Goal: Navigation & Orientation: Find specific page/section

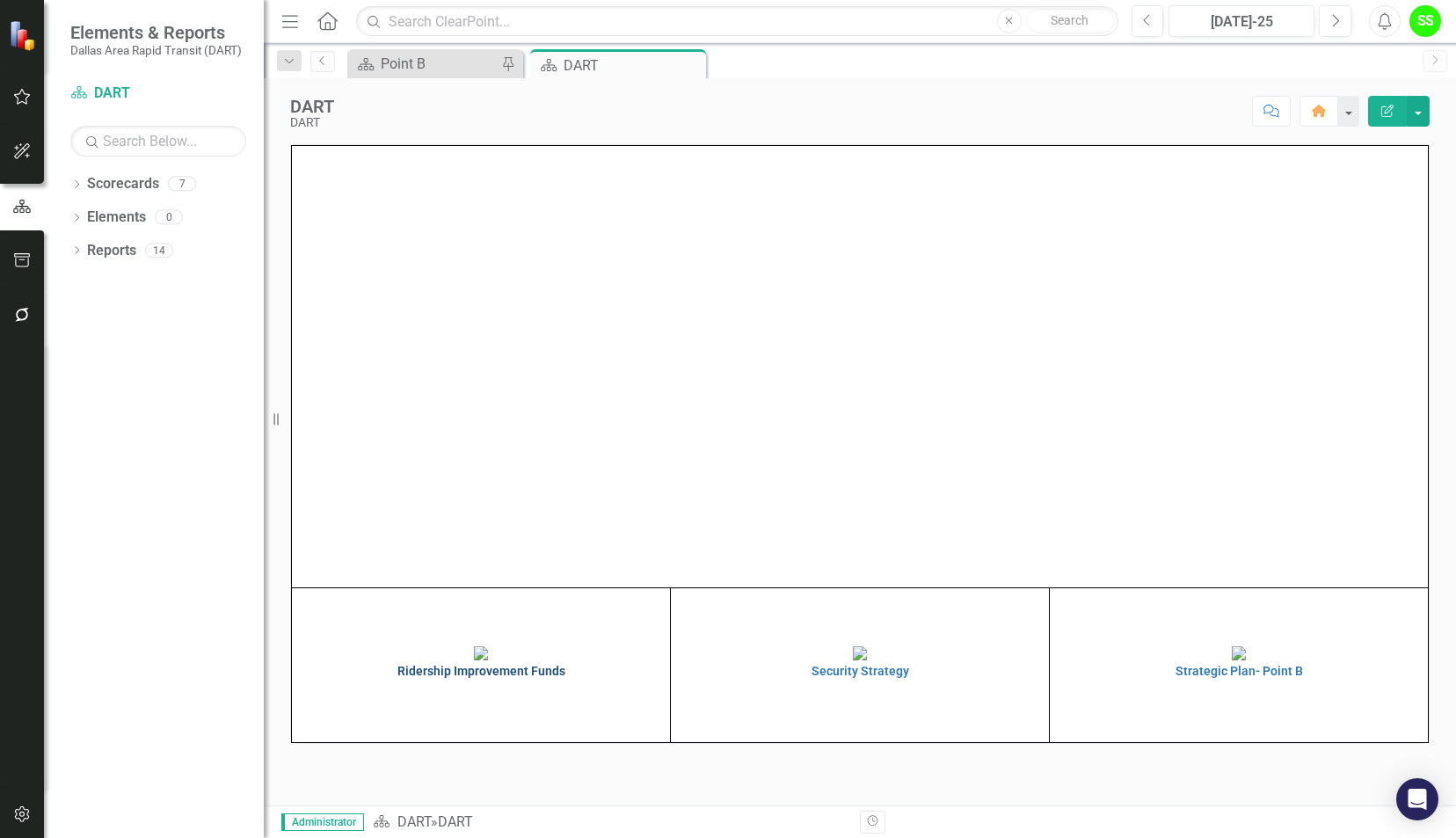
click at [482, 678] on h4 "Ridership Improvement Funds" at bounding box center [481, 671] width 369 height 13
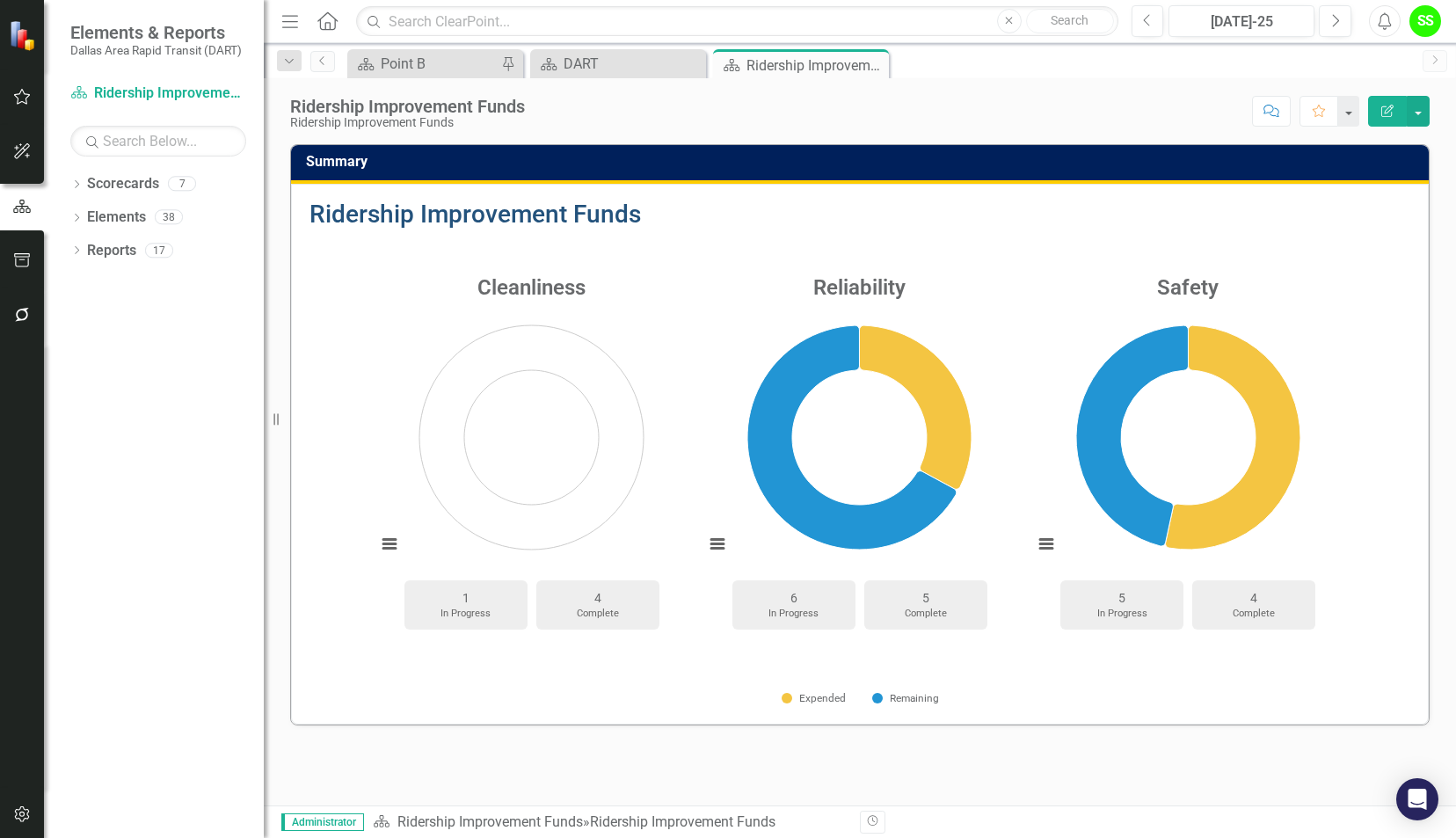
click at [447, 211] on link "Ridership Improvement Funds" at bounding box center [475, 214] width 331 height 29
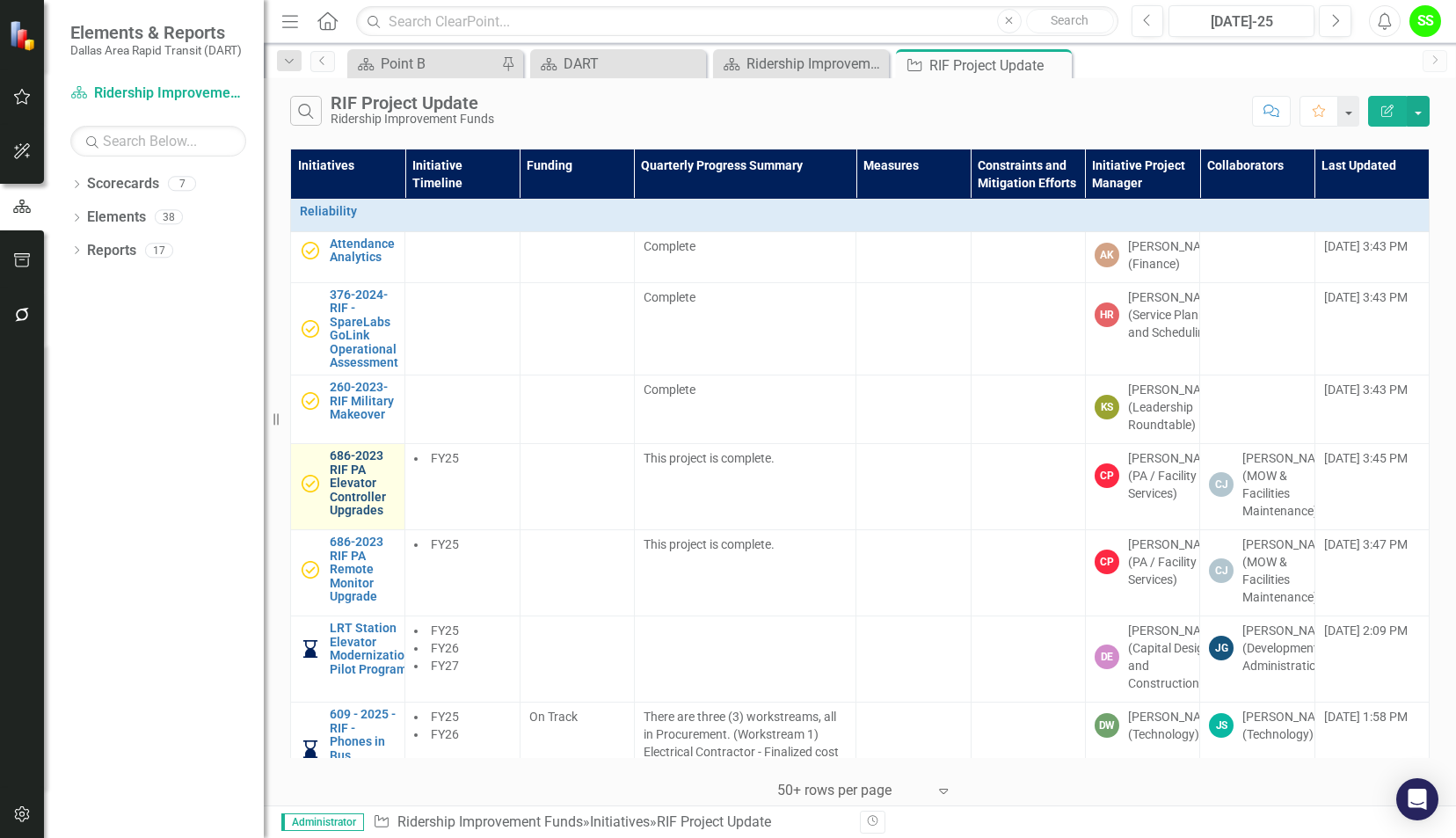
click at [364, 517] on link "686-2023 RIF PA Elevator Controller Upgrades" at bounding box center [363, 484] width 66 height 68
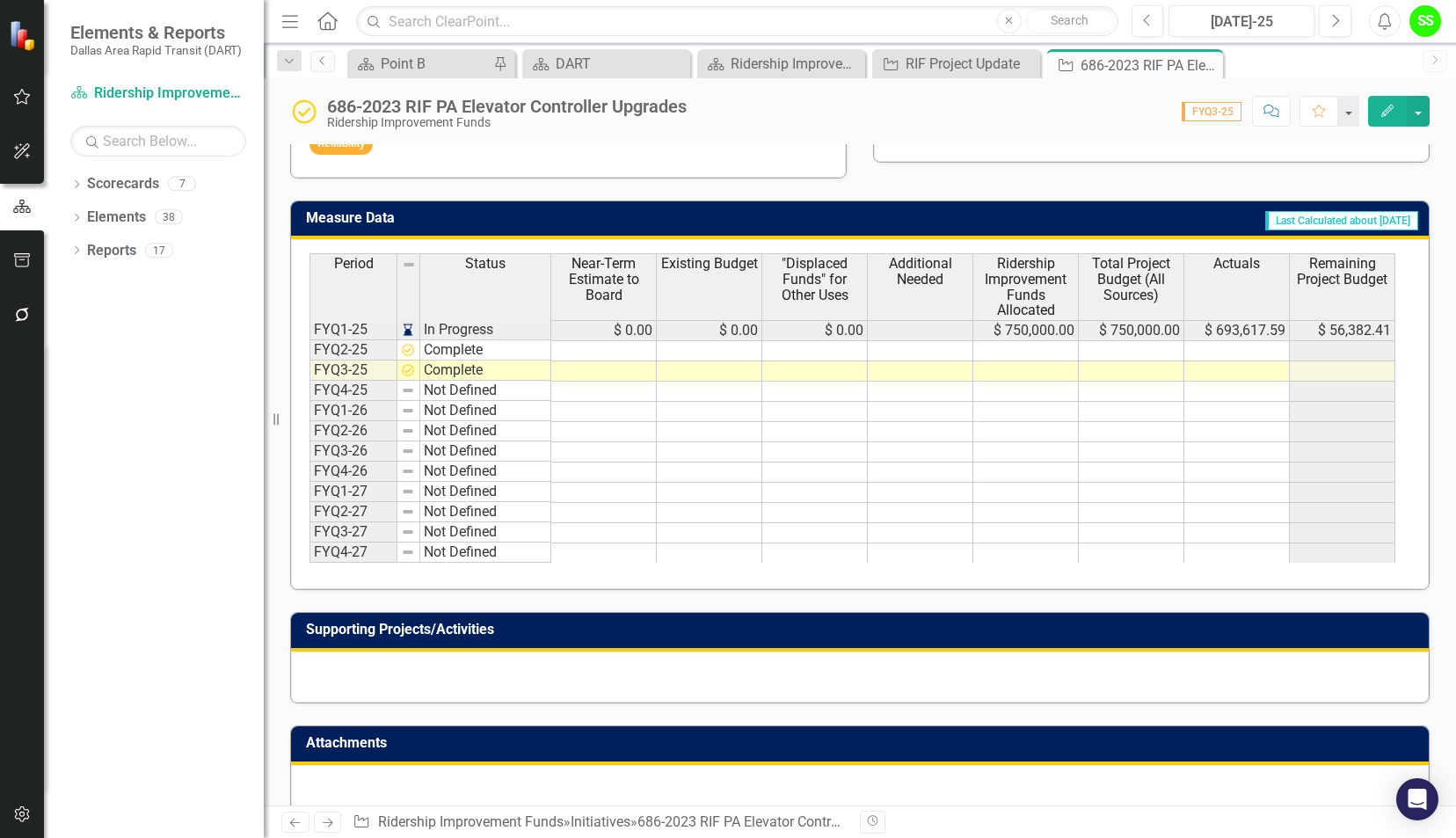
scroll to position [793, 0]
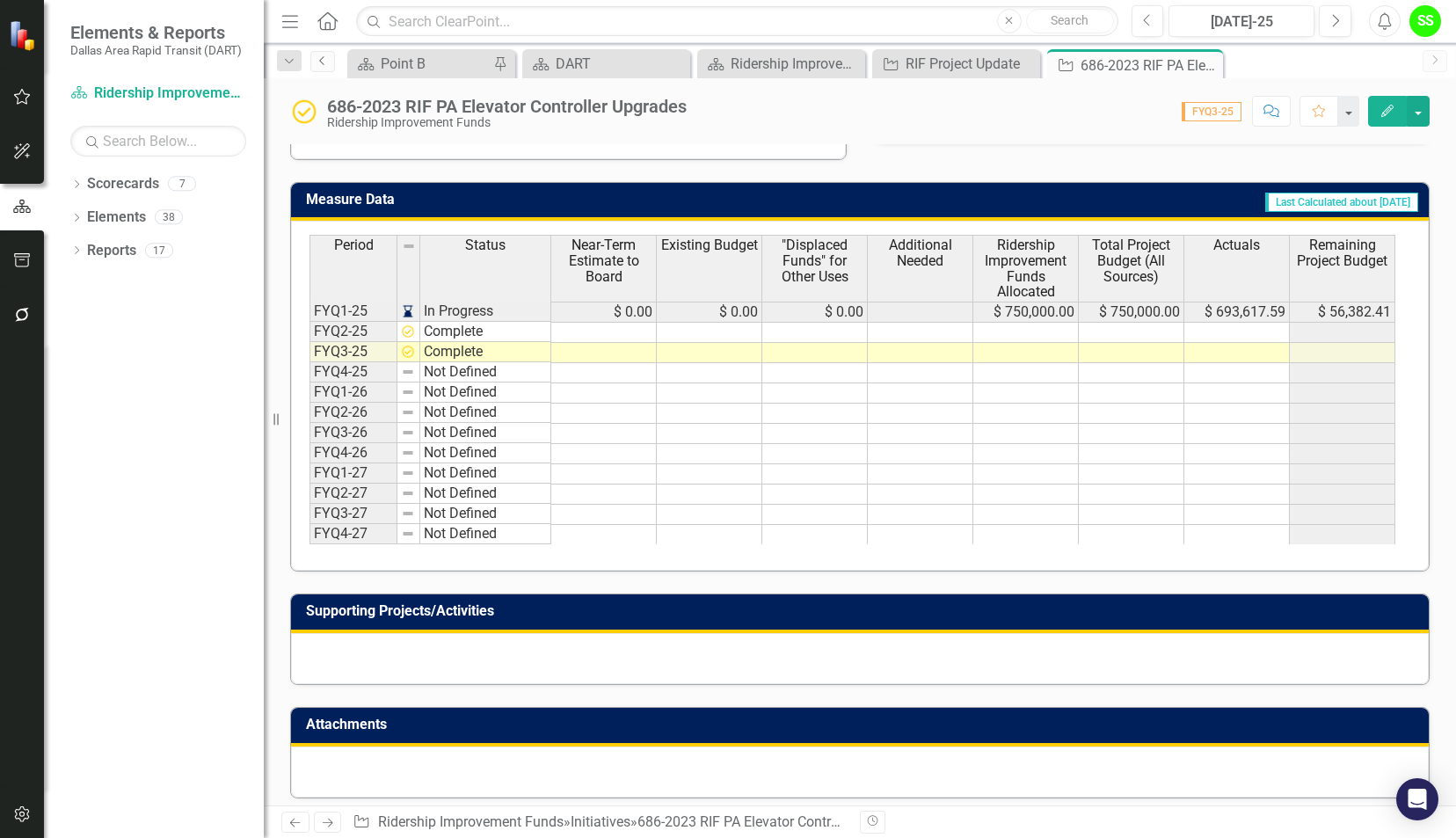
click at [322, 59] on icon "Previous" at bounding box center [322, 61] width 14 height 10
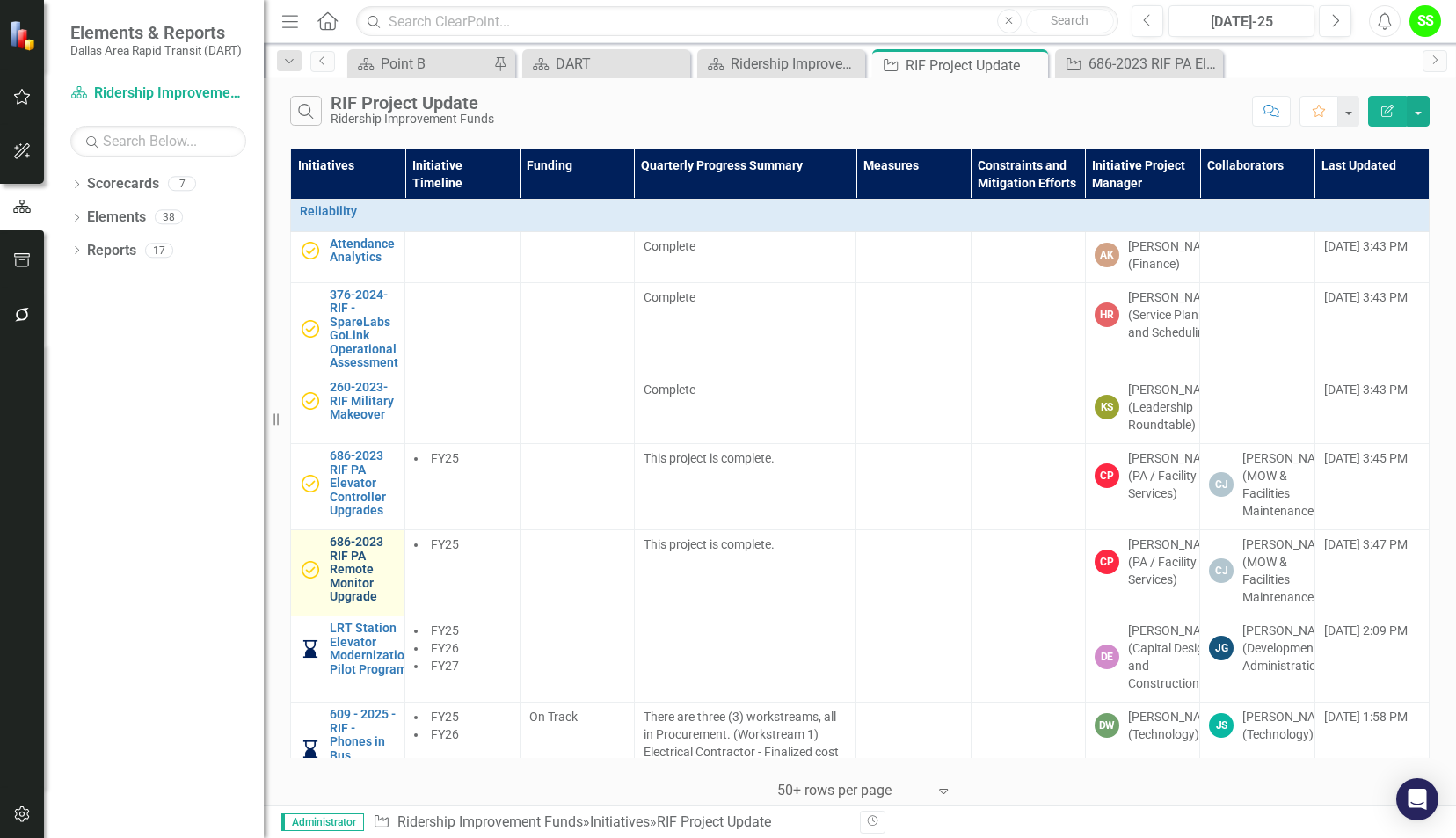
click at [357, 603] on link "686-2023 RIF PA Remote Monitor Upgrade" at bounding box center [363, 570] width 66 height 68
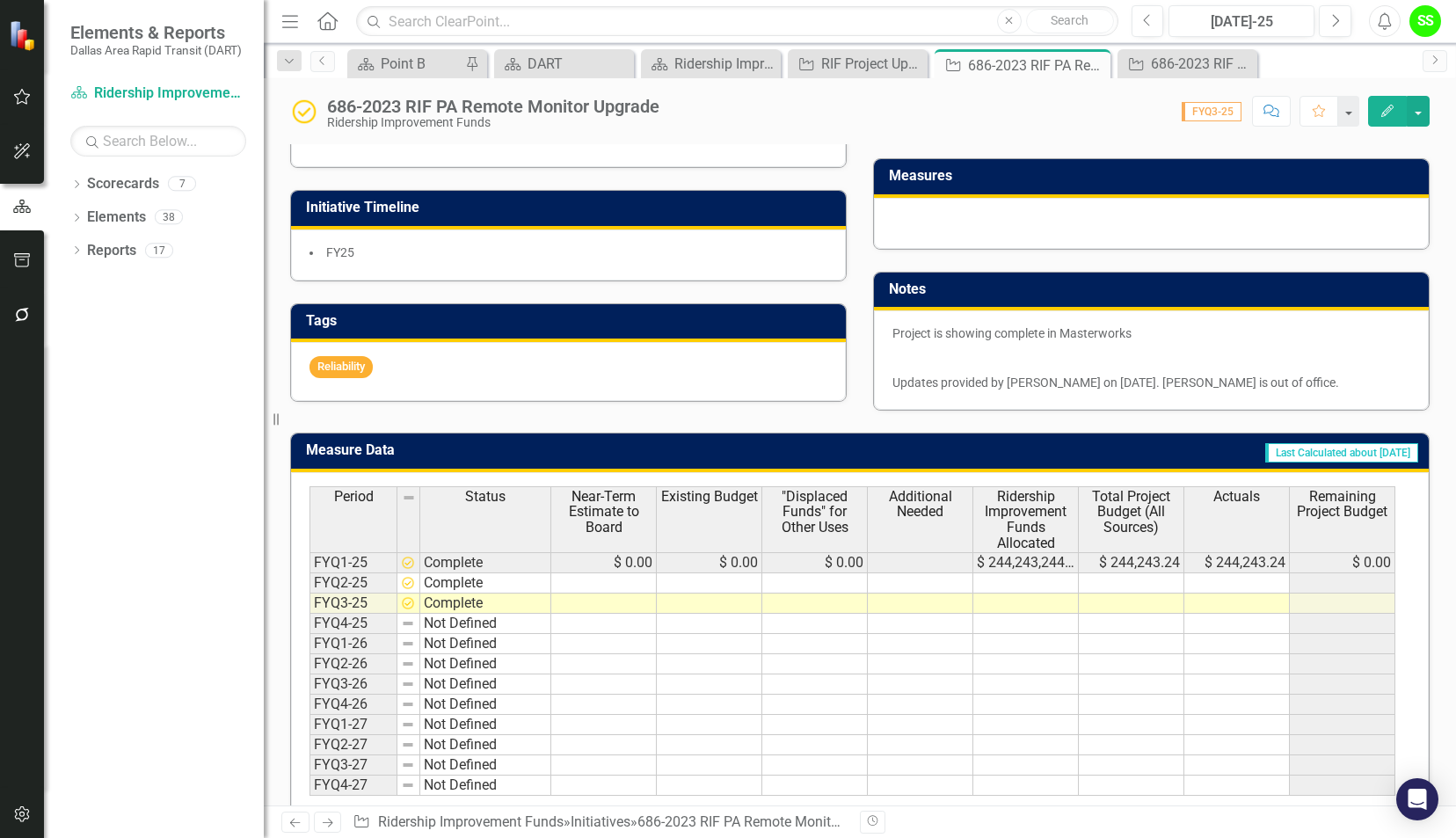
scroll to position [600, 0]
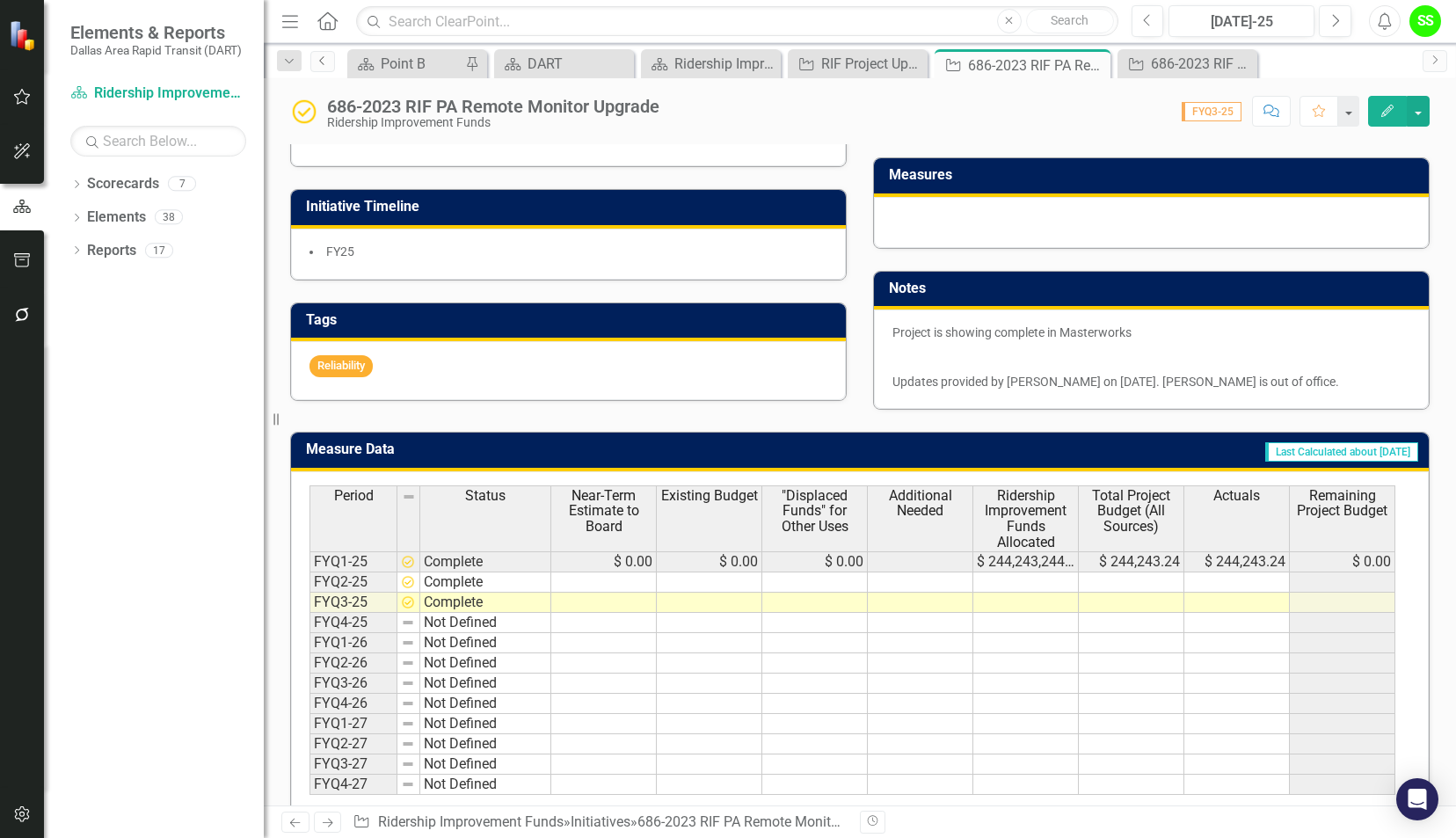
click at [322, 60] on icon "Previous" at bounding box center [322, 61] width 14 height 10
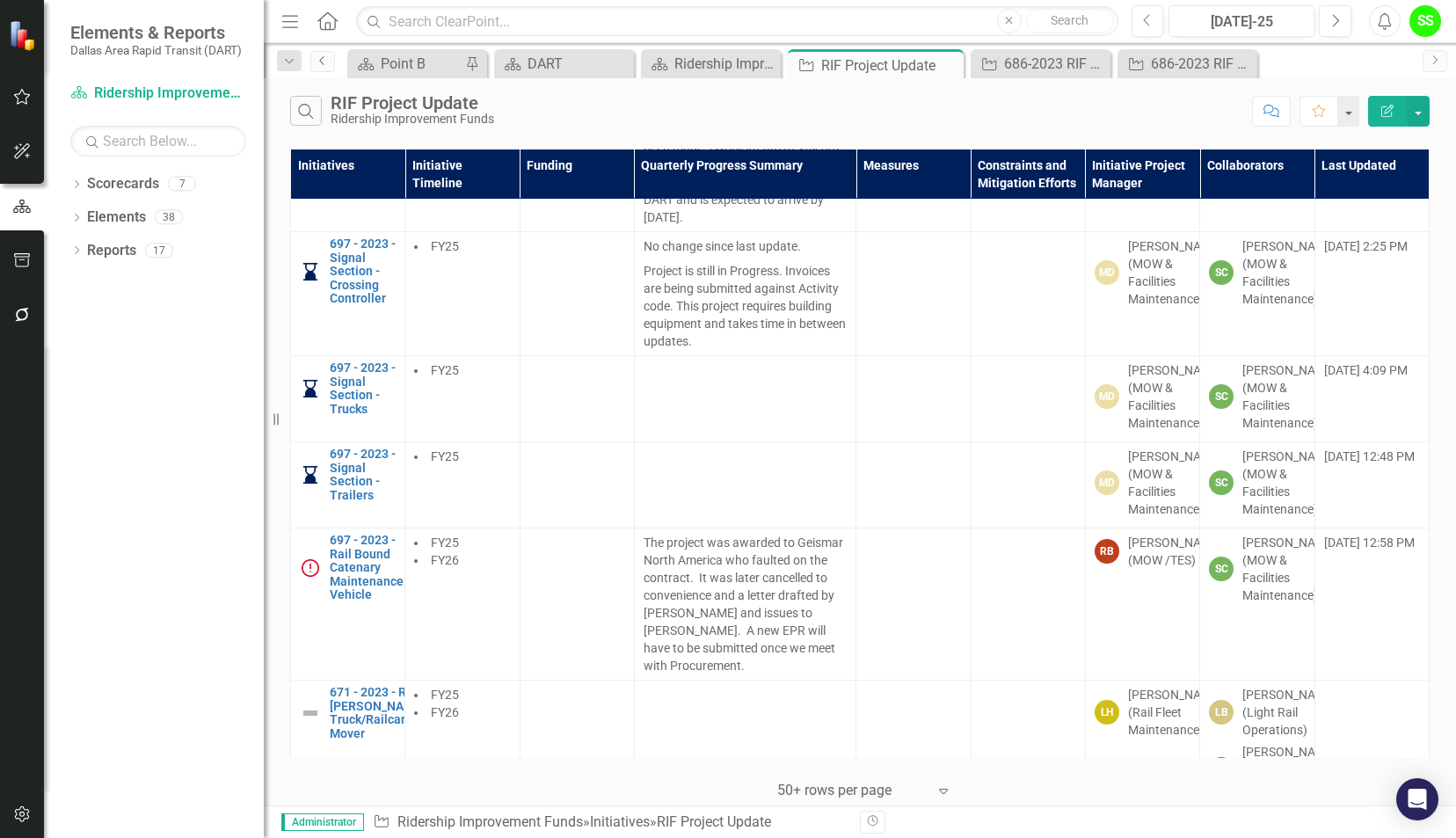
scroll to position [729, 0]
